Goal: Navigation & Orientation: Find specific page/section

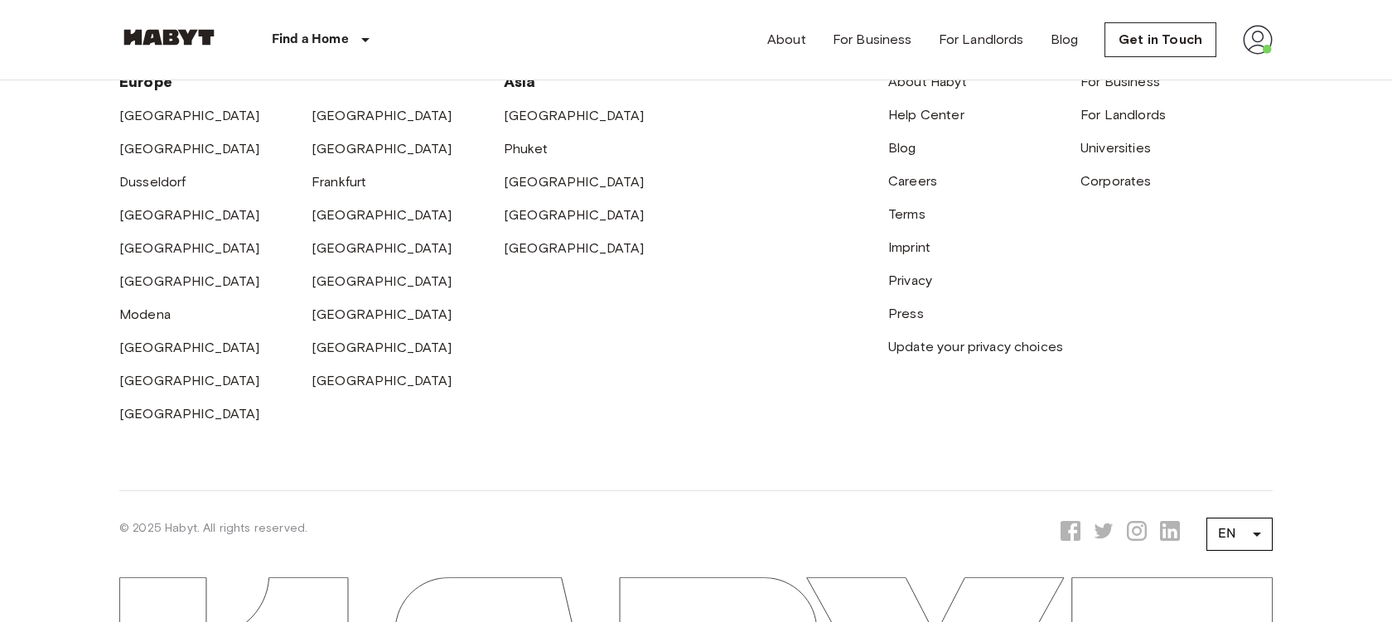
scroll to position [574, 0]
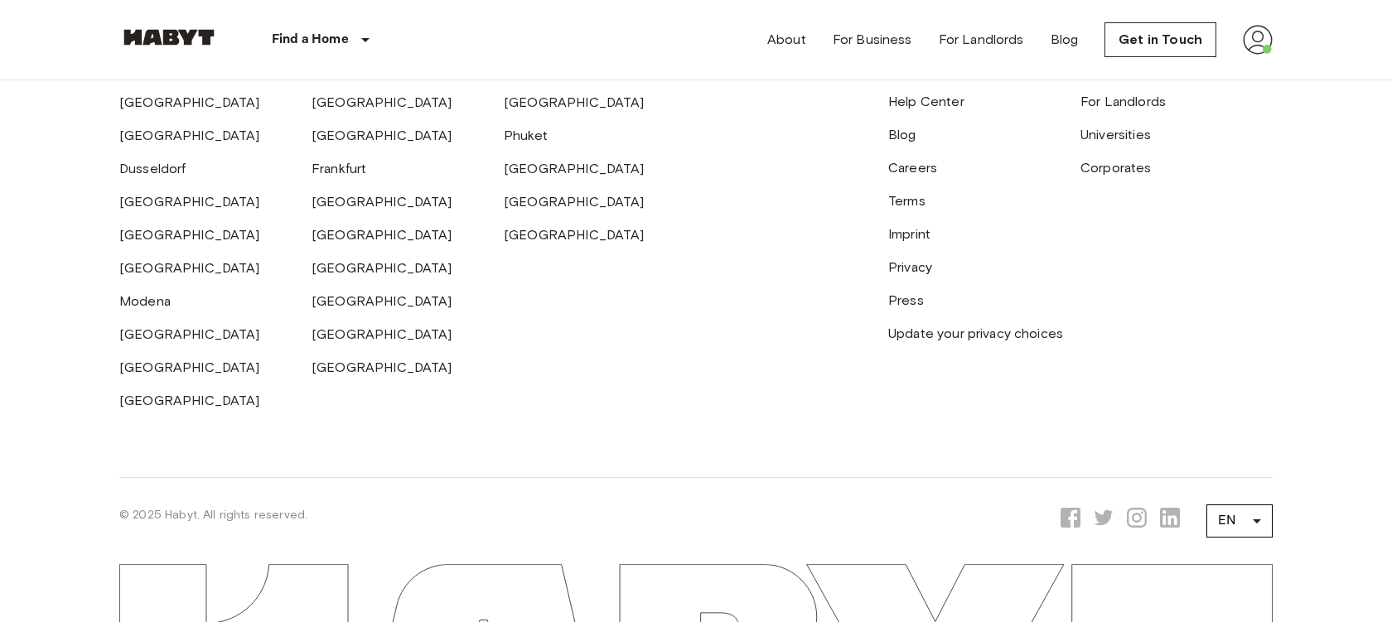
click at [1224, 31] on div "About For Business For Landlords Blog Get in Touch" at bounding box center [1019, 40] width 505 height 80
click at [1243, 34] on img at bounding box center [1257, 40] width 30 height 30
click at [1246, 61] on li "Profile" at bounding box center [1296, 70] width 166 height 30
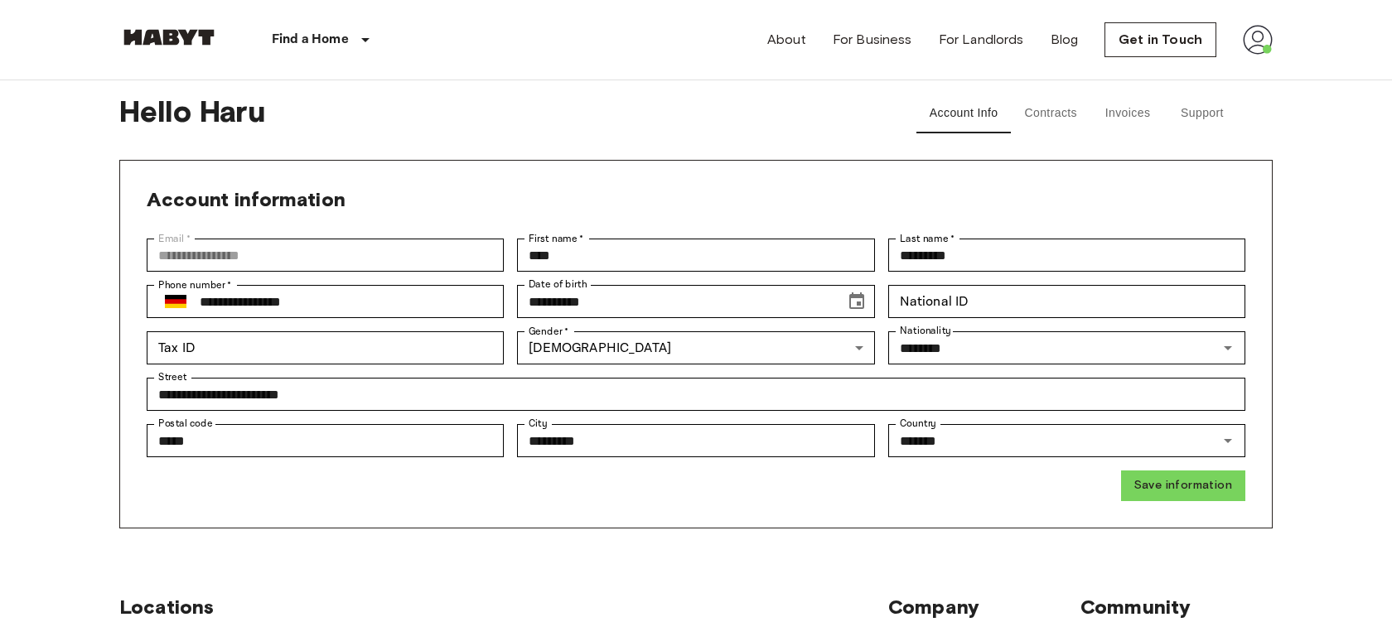
click at [1050, 123] on button "Contracts" at bounding box center [1051, 114] width 80 height 40
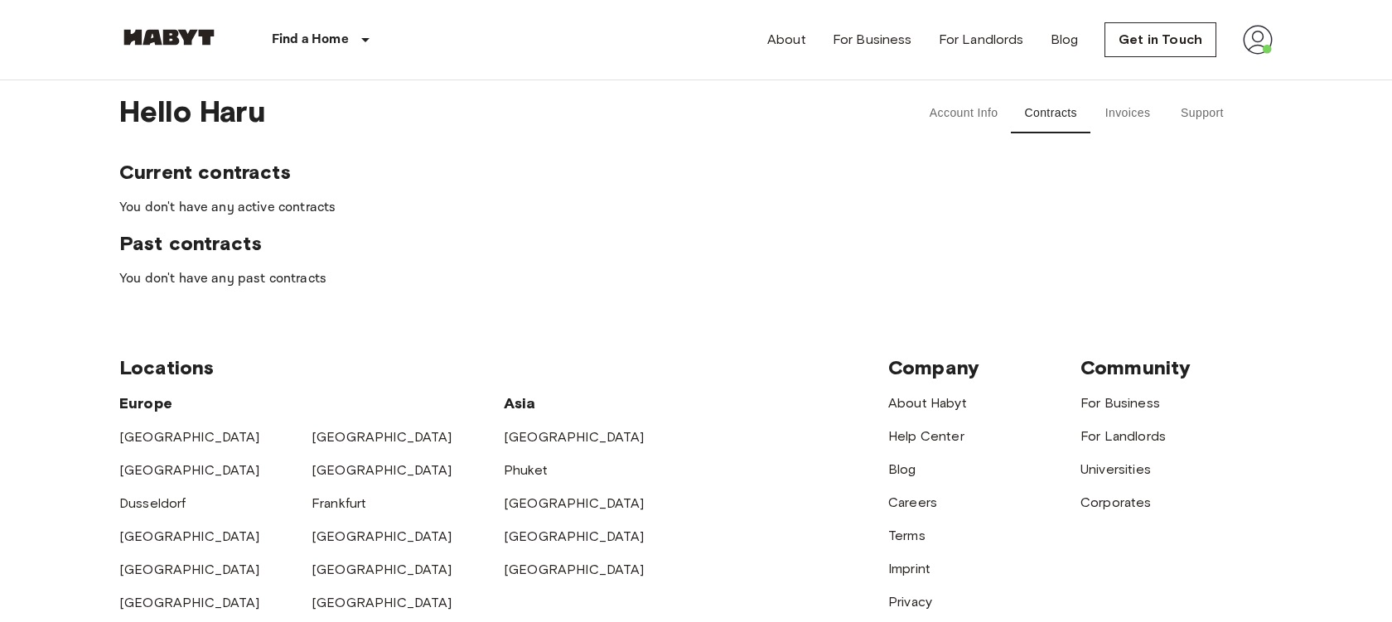
click at [1109, 118] on button "Invoices" at bounding box center [1127, 114] width 75 height 40
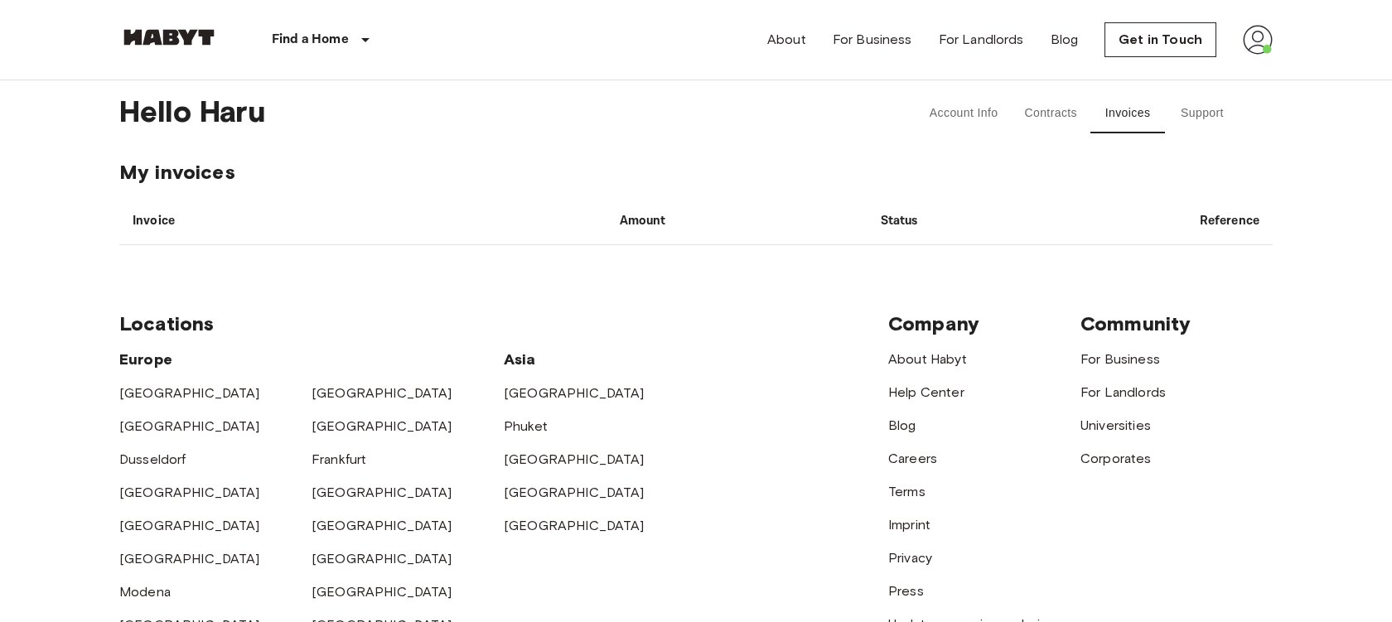
click at [1244, 24] on div "About For Business For Landlords Blog Get in Touch" at bounding box center [1019, 40] width 505 height 80
click at [1253, 37] on img at bounding box center [1257, 40] width 30 height 30
click at [1247, 59] on li "Profile" at bounding box center [1296, 70] width 166 height 30
click at [983, 101] on button "Account Info" at bounding box center [963, 114] width 95 height 40
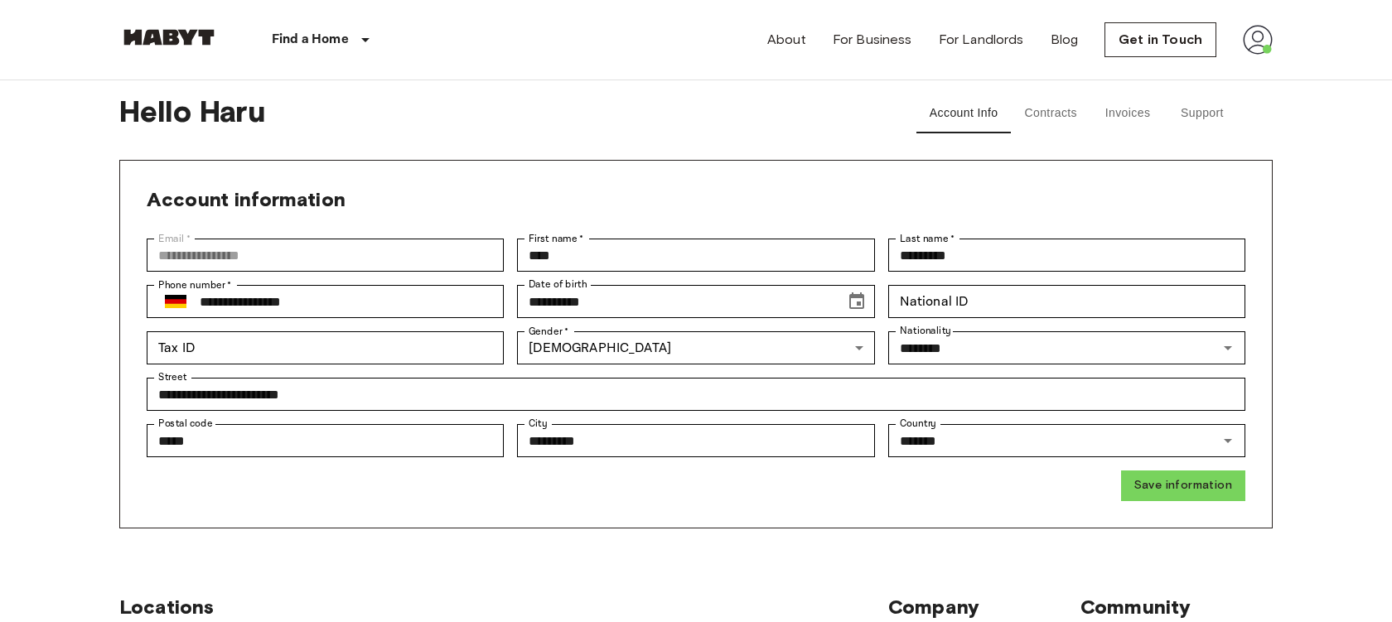
click at [1040, 113] on button "Contracts" at bounding box center [1051, 114] width 80 height 40
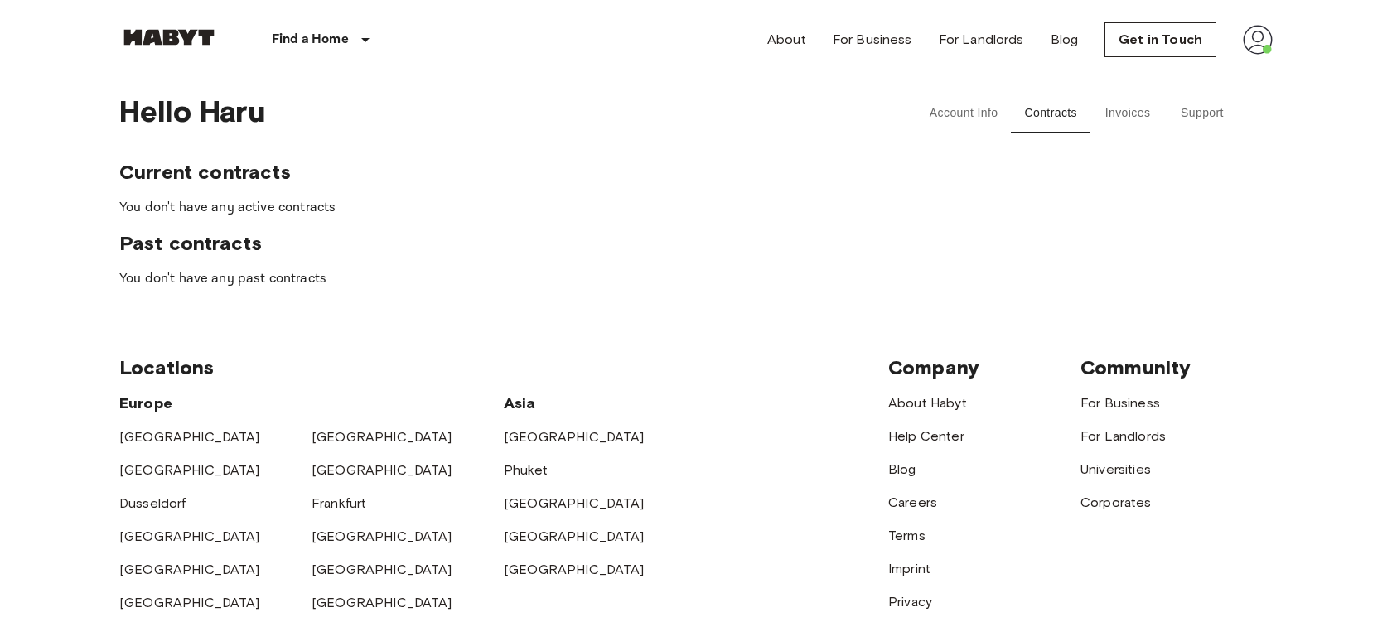
click at [1092, 106] on button "Invoices" at bounding box center [1127, 114] width 75 height 40
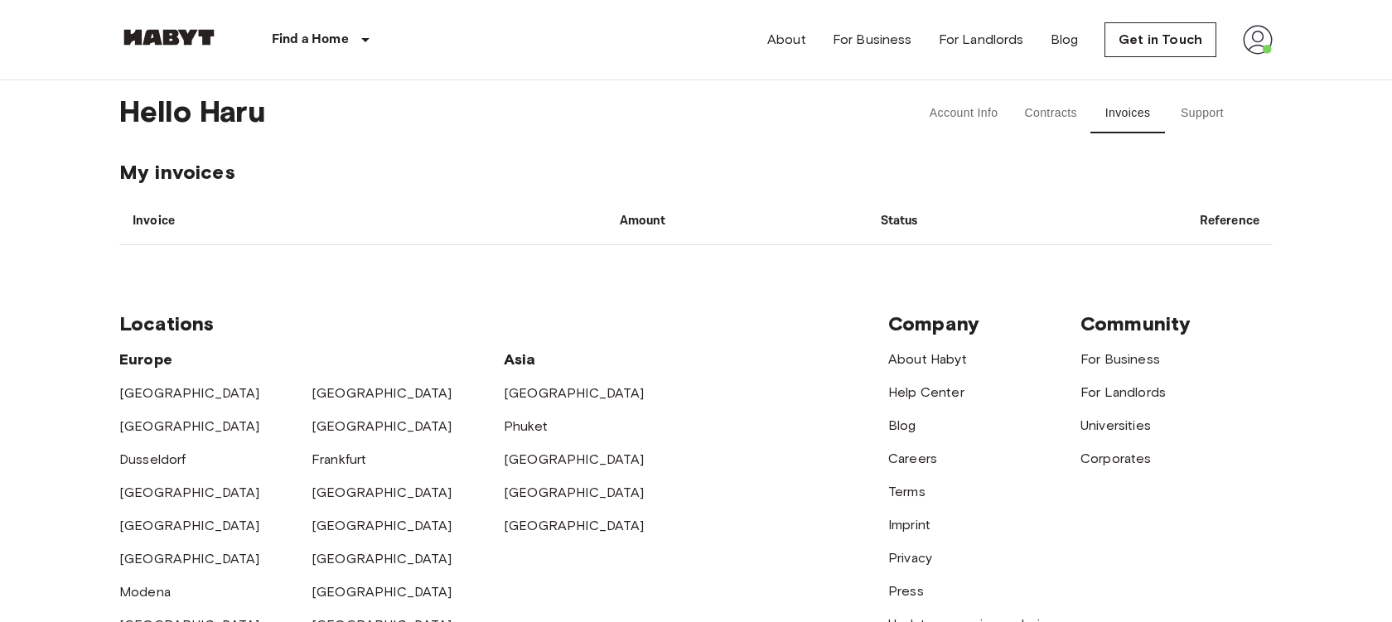
click at [1178, 109] on button "Support" at bounding box center [1202, 114] width 75 height 40
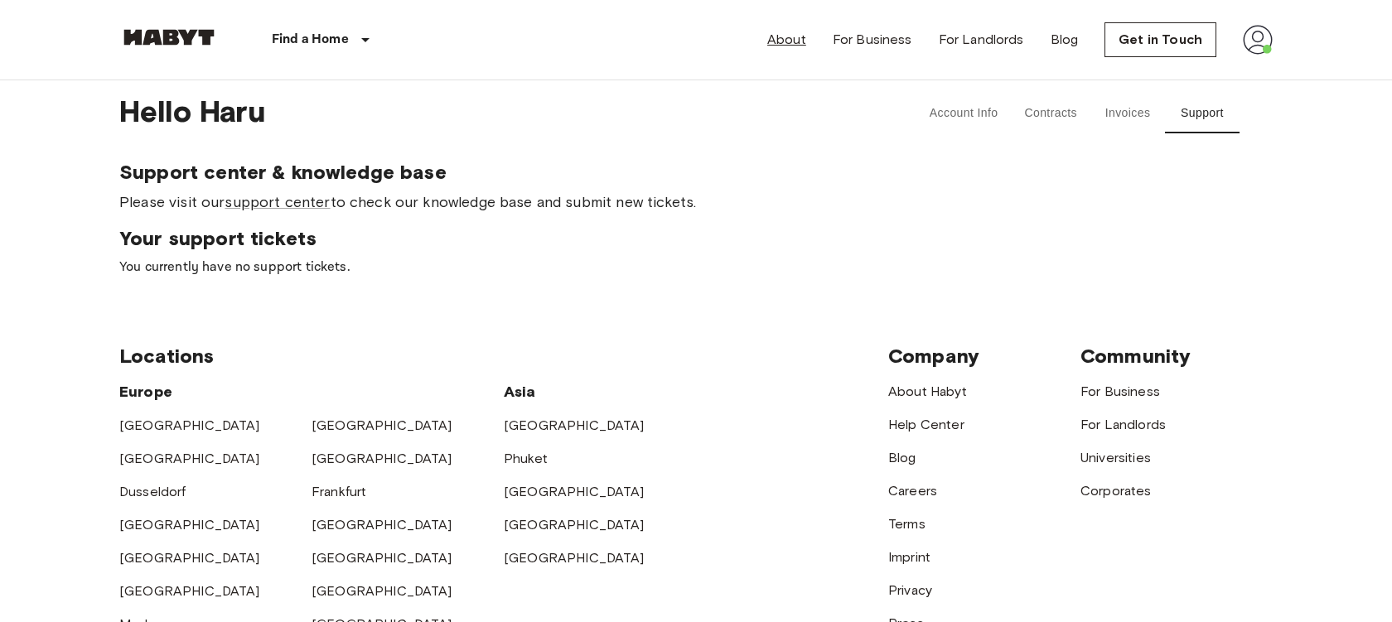
click at [800, 44] on link "About" at bounding box center [786, 40] width 39 height 20
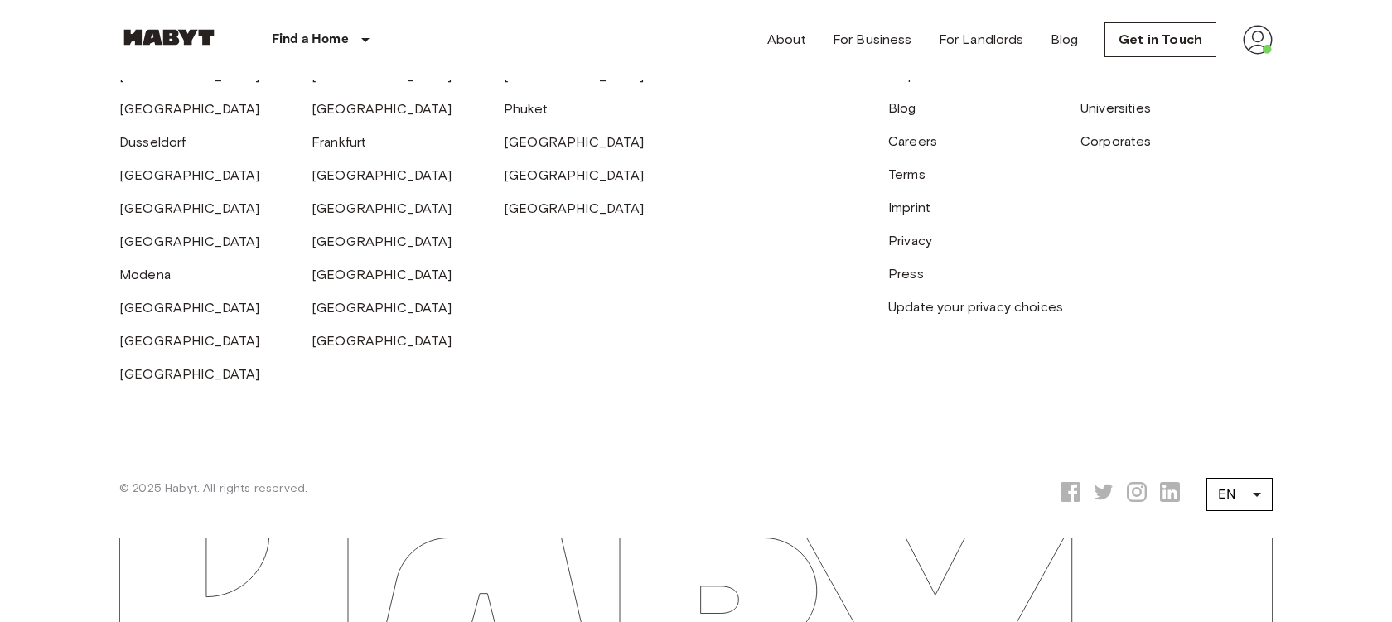
scroll to position [5482, 0]
